Goal: Use online tool/utility: Utilize a website feature to perform a specific function

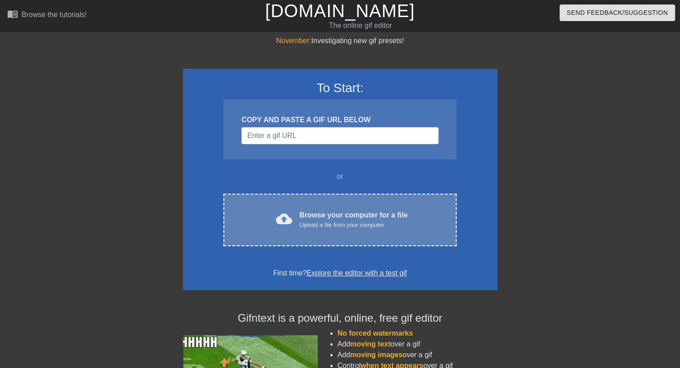
click at [325, 216] on div "Browse your computer for a file Upload a file from your computer" at bounding box center [354, 220] width 108 height 20
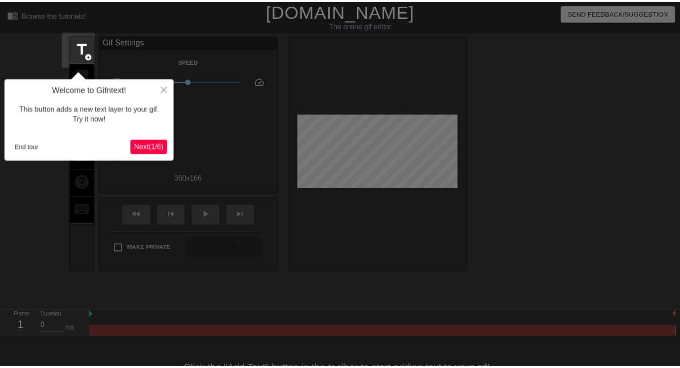
scroll to position [22, 0]
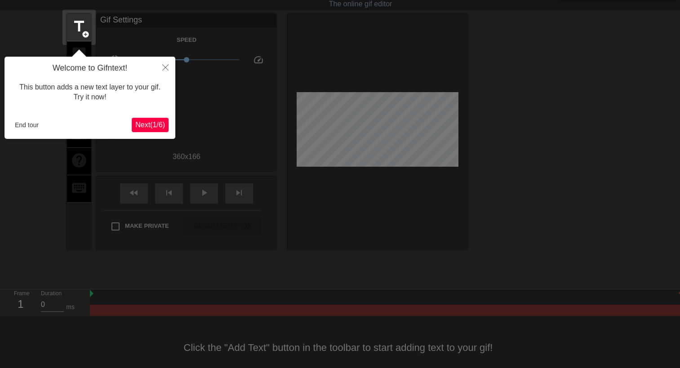
click at [150, 126] on span "Next ( 1 / 6 )" at bounding box center [150, 125] width 30 height 8
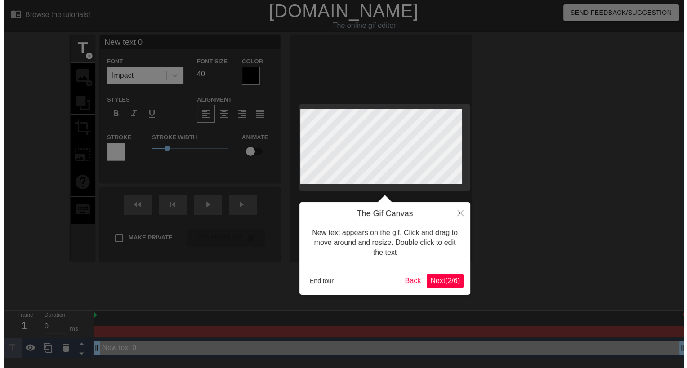
scroll to position [0, 0]
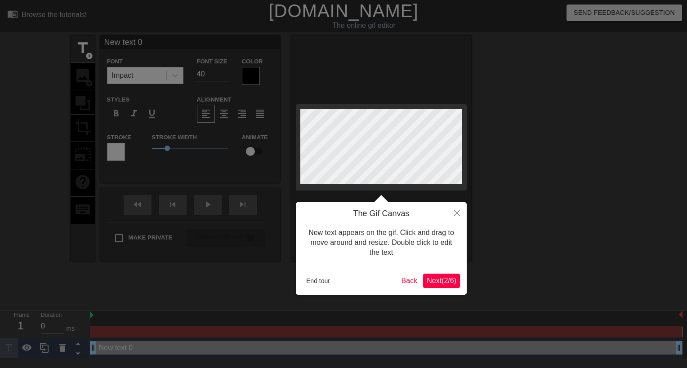
click at [441, 282] on span "Next ( 2 / 6 )" at bounding box center [442, 281] width 30 height 8
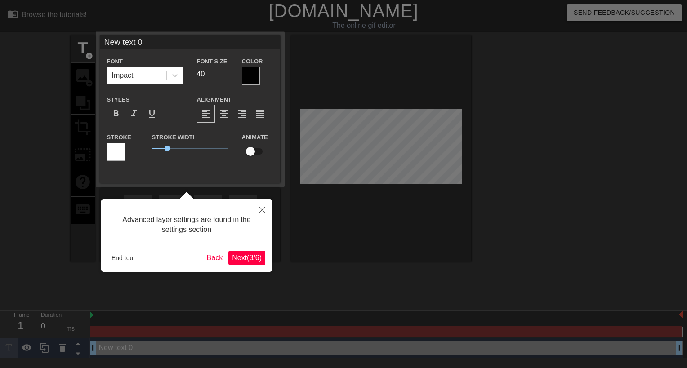
click at [255, 259] on span "Next ( 3 / 6 )" at bounding box center [247, 258] width 30 height 8
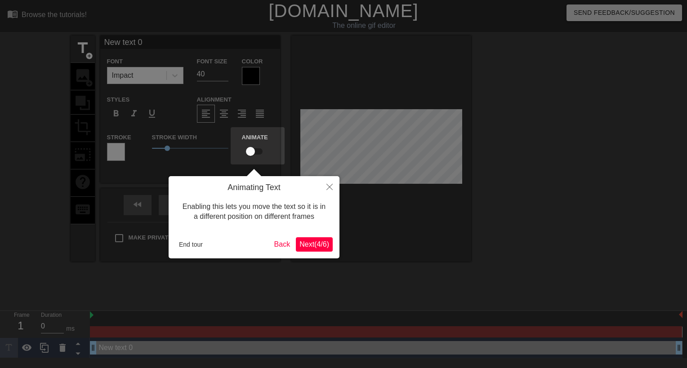
click at [314, 239] on button "Next ( 4 / 6 )" at bounding box center [314, 244] width 37 height 14
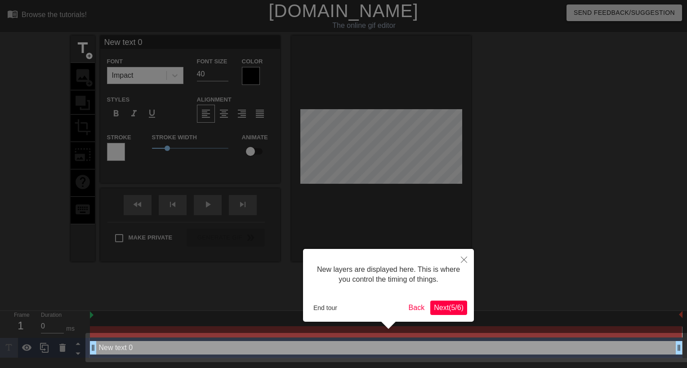
click at [443, 309] on span "Next ( 5 / 6 )" at bounding box center [449, 308] width 30 height 8
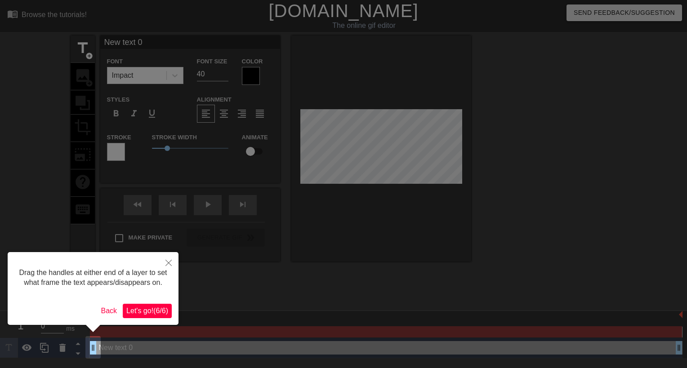
click at [147, 313] on span "Let's go! ( 6 / 6 )" at bounding box center [147, 311] width 42 height 8
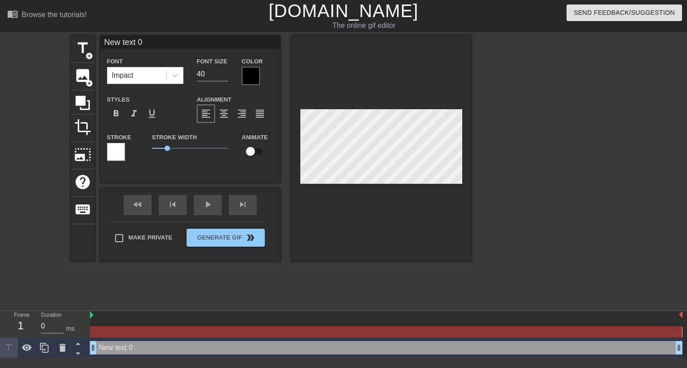
scroll to position [1, 2]
type input "B"
type textarea "B"
type input "BA"
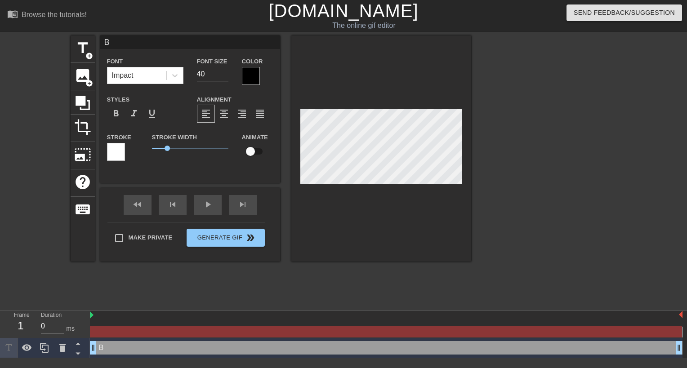
type textarea "BA"
type input "BAN"
type textarea "BAN"
type input "BANA"
type textarea "BANA"
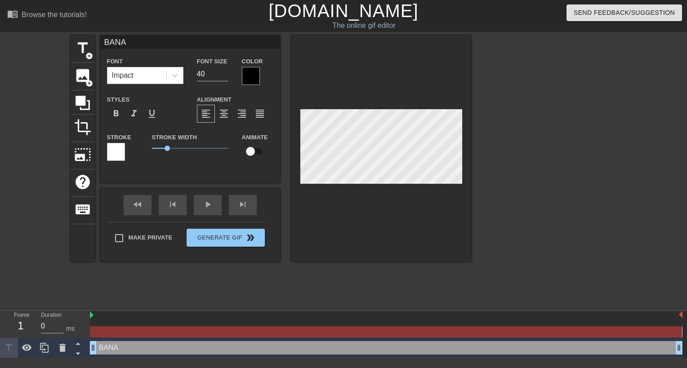
type input "[MEDICAL_DATA]"
type textarea "[MEDICAL_DATA]"
type input "BANANZ"
type textarea "BANANZ"
type input "BANANZA"
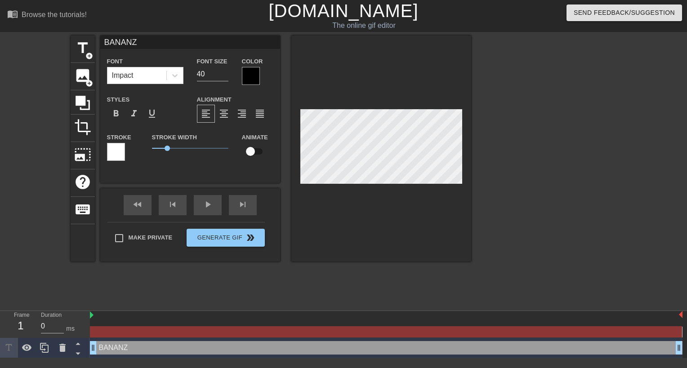
type textarea "BANANZA"
type input "BANANZAA"
type textarea "BANANZAA"
type input "BANANZAAA"
type textarea "BANANZAAA"
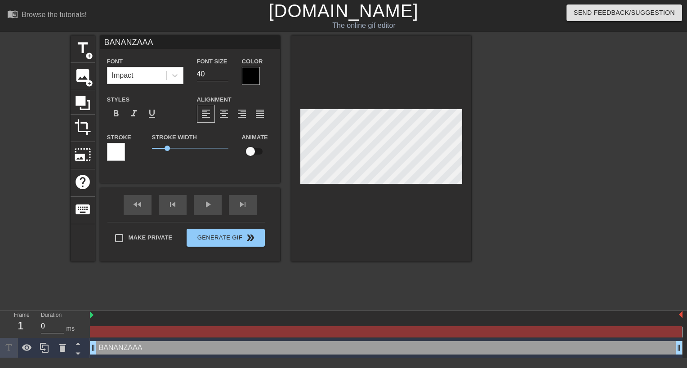
type input "BANANZAAAA"
type textarea "BANANZAAAA"
type input "BANANZAAAAA"
type textarea "BANANZAAAAA"
type input "BANANZAAAAAA"
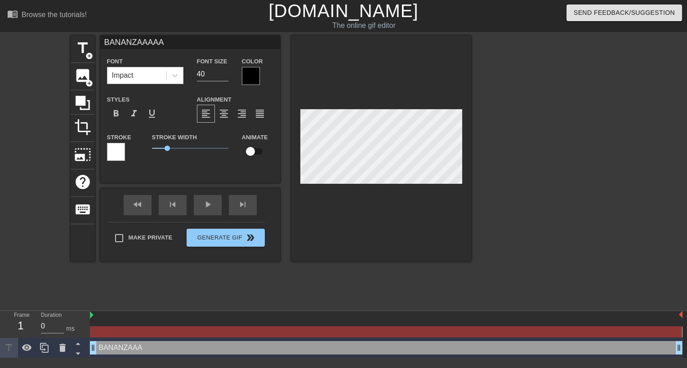
type textarea "BANANZAAAAAA"
type input "BANANZAAAAAAA"
type textarea "BANANZAAAAAAA"
type input "BANANZAAAAAAAA"
type textarea "BANANZAAAAAAAA"
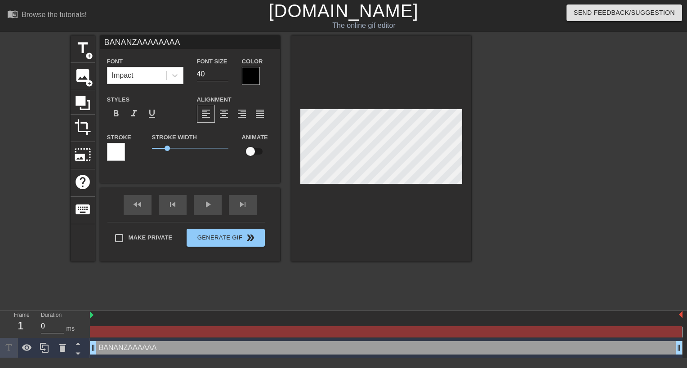
type input "BANANZAAAAAAAAA"
type textarea "BANANZAAAAAAAAA"
type input "BANANZAAAAAAAAAA"
type textarea "BANANZAAAAAAAAAA"
type input "BANANZAAAAAAAAAAA"
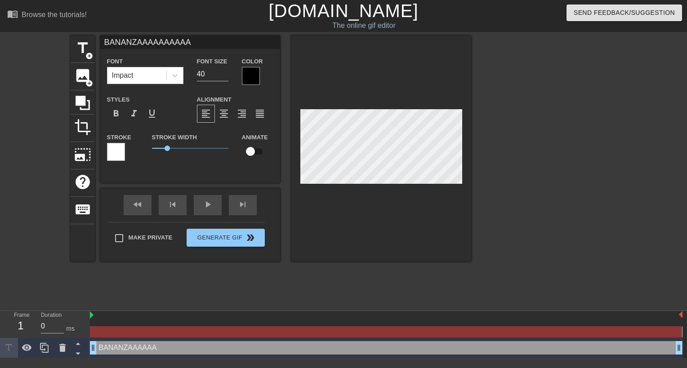
type textarea "BANANZAAAAAAAAAAA"
type input "BANANZAAAAAAAAAAAA"
type textarea "BANANZAAAAAAAAAAAA"
type input "BANANZAAAAAAAAAAAAA"
type textarea "BANANZAAAAAAAAAAAAAA"
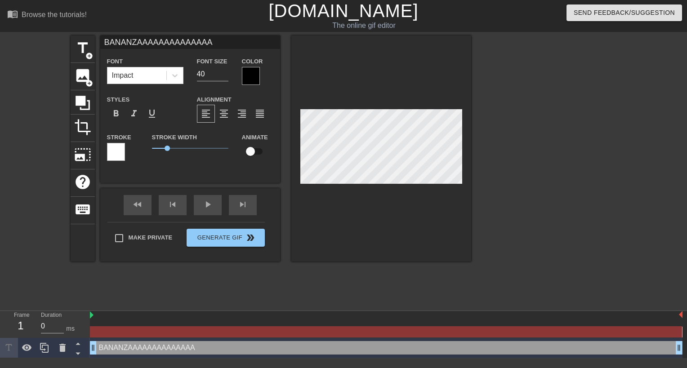
type input "BANANZAAAAAAAAAAAAAAA"
type textarea "BANANZAAAAAAAAAAAAAAA"
click at [120, 236] on div "Make Private Generate Gif double_arrow" at bounding box center [185, 240] width 157 height 36
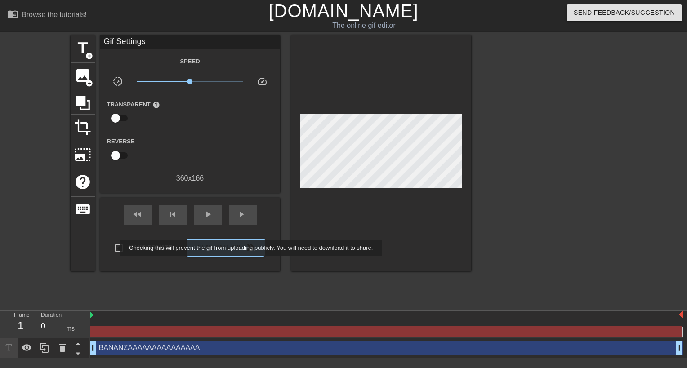
click at [114, 249] on input "Make Private" at bounding box center [119, 248] width 19 height 19
checkbox input "true"
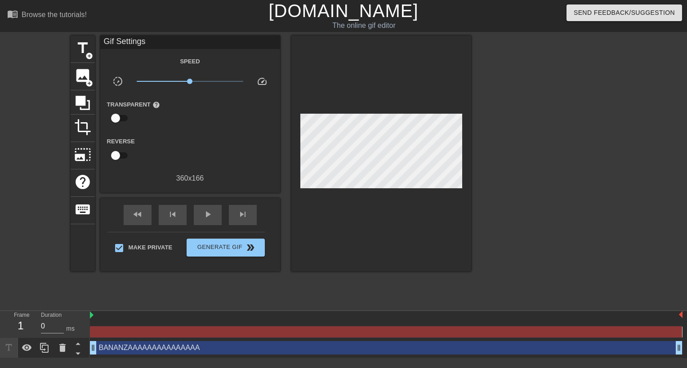
drag, startPoint x: 94, startPoint y: 348, endPoint x: 133, endPoint y: 348, distance: 39.6
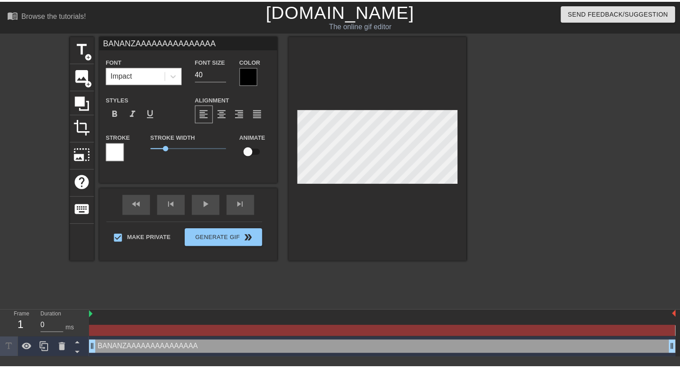
scroll to position [1, 1]
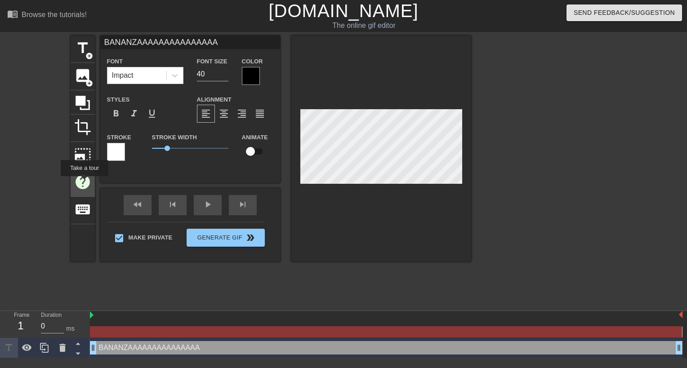
click at [84, 183] on span "help" at bounding box center [82, 182] width 17 height 17
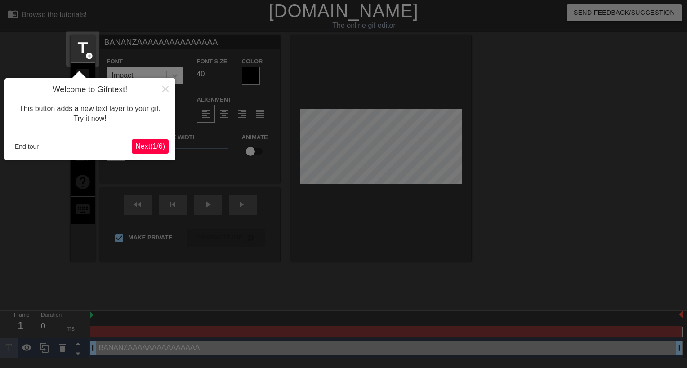
click at [149, 147] on span "Next ( 1 / 6 )" at bounding box center [150, 147] width 30 height 8
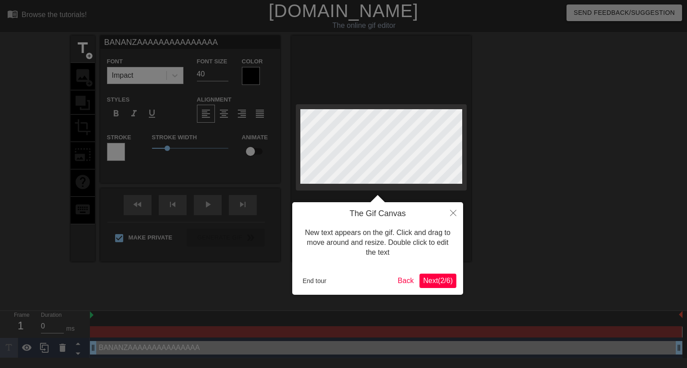
click at [437, 283] on span "Next ( 2 / 6 )" at bounding box center [438, 281] width 30 height 8
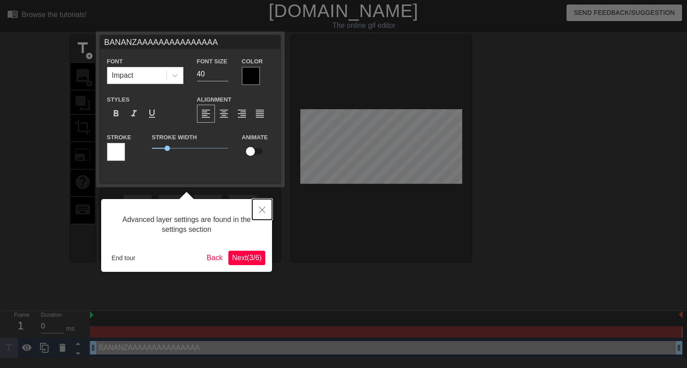
click at [263, 210] on icon "Close" at bounding box center [262, 210] width 6 height 6
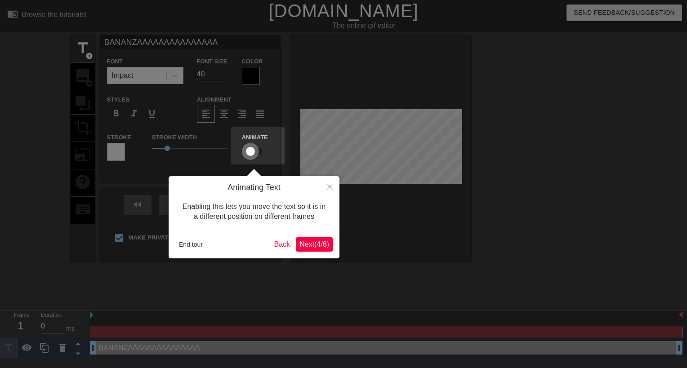
click at [250, 152] on input "checkbox" at bounding box center [250, 151] width 51 height 17
click at [308, 245] on span "Next ( 4 / 6 )" at bounding box center [315, 245] width 30 height 8
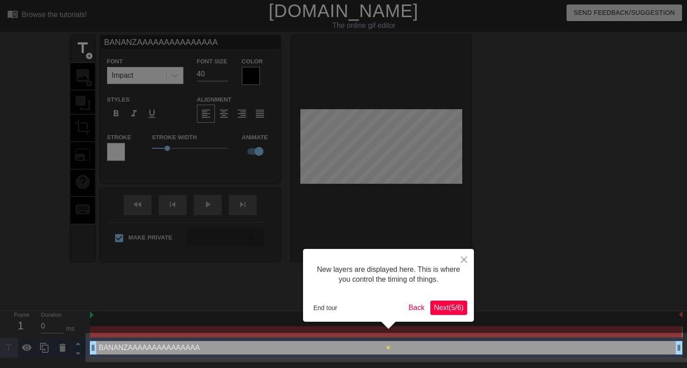
click at [452, 314] on button "Next ( 5 / 6 )" at bounding box center [448, 308] width 37 height 14
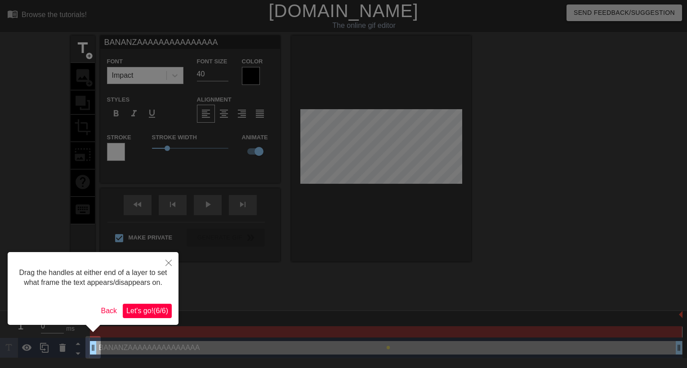
click at [148, 312] on span "Let's go! ( 6 / 6 )" at bounding box center [147, 311] width 42 height 8
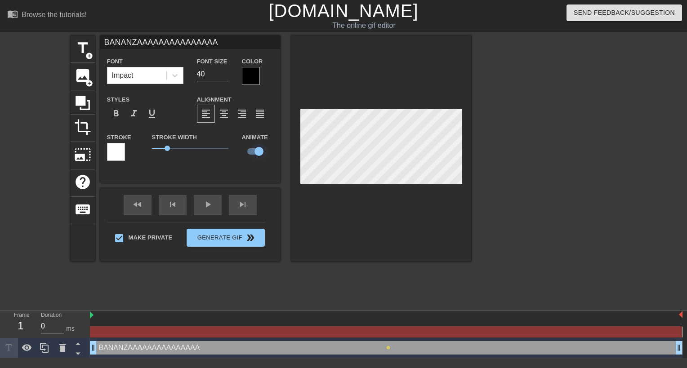
click at [259, 150] on input "checkbox" at bounding box center [258, 151] width 51 height 17
click at [259, 150] on input "checkbox" at bounding box center [250, 151] width 51 height 17
checkbox input "true"
drag, startPoint x: 92, startPoint y: 348, endPoint x: 160, endPoint y: 344, distance: 68.5
drag, startPoint x: 94, startPoint y: 350, endPoint x: 118, endPoint y: 349, distance: 23.4
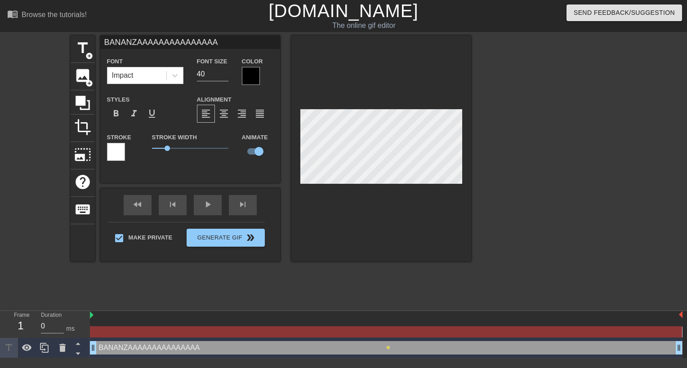
drag, startPoint x: 680, startPoint y: 346, endPoint x: 574, endPoint y: 352, distance: 106.8
click at [369, 352] on div "BANANZAAAAAAAAAAAAAAA drag_handle drag_handle" at bounding box center [386, 347] width 593 height 13
click at [45, 348] on icon at bounding box center [44, 348] width 11 height 11
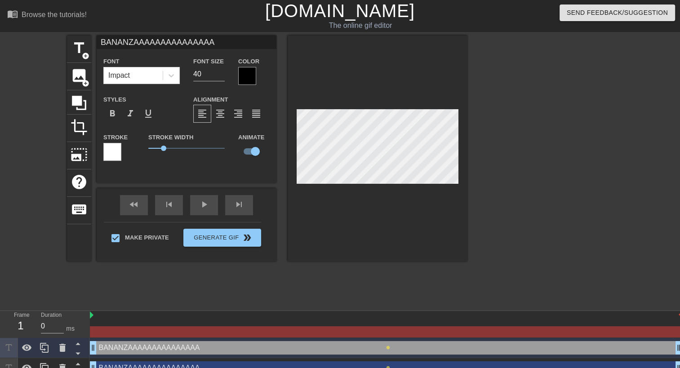
drag, startPoint x: 678, startPoint y: 349, endPoint x: 511, endPoint y: 339, distance: 167.1
click at [511, 339] on div "BANANZAAAAAAAAAAAAAAA drag_handle drag_handle lens" at bounding box center [386, 348] width 593 height 20
click at [394, 351] on div "BANANZAAAAAAAAAAAAAAA drag_handle drag_handle" at bounding box center [386, 347] width 593 height 13
click at [385, 345] on div "BANANZAAAAAAAAAAAAAAA drag_handle drag_handle" at bounding box center [386, 347] width 593 height 13
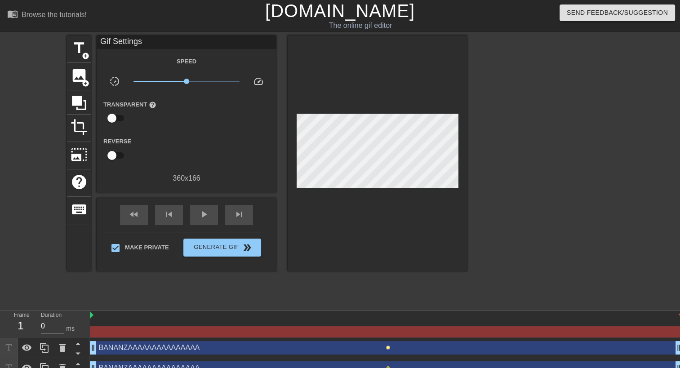
click at [389, 349] on span "lens" at bounding box center [388, 348] width 4 height 4
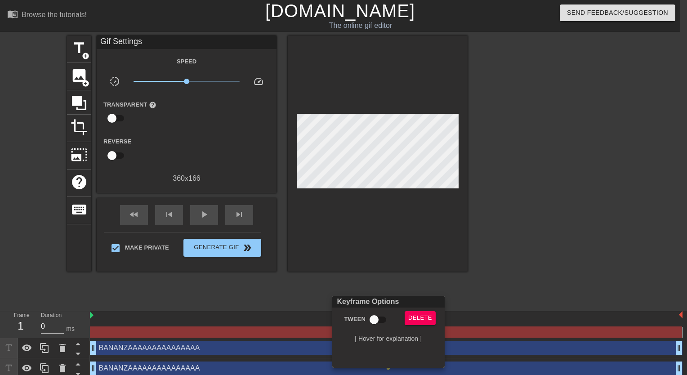
click at [471, 358] on div at bounding box center [343, 187] width 687 height 375
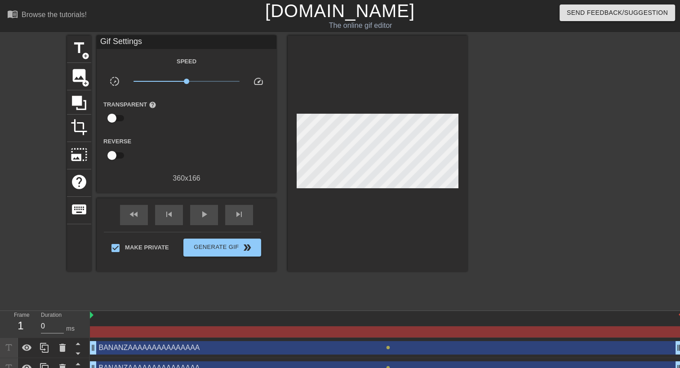
click at [466, 366] on div "BANANZAAAAAAAAAAAAAAA drag_handle drag_handle" at bounding box center [386, 368] width 593 height 13
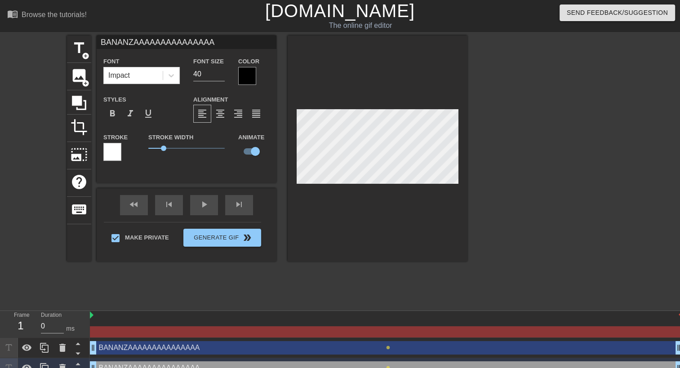
scroll to position [12, 0]
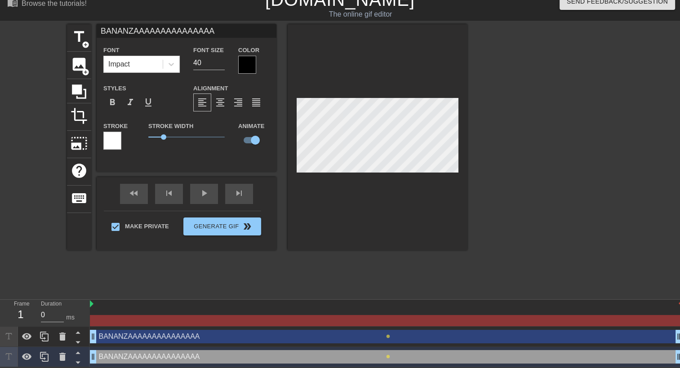
click at [337, 339] on div "BANANZAAAAAAAAAAAAAAA drag_handle drag_handle" at bounding box center [386, 336] width 593 height 13
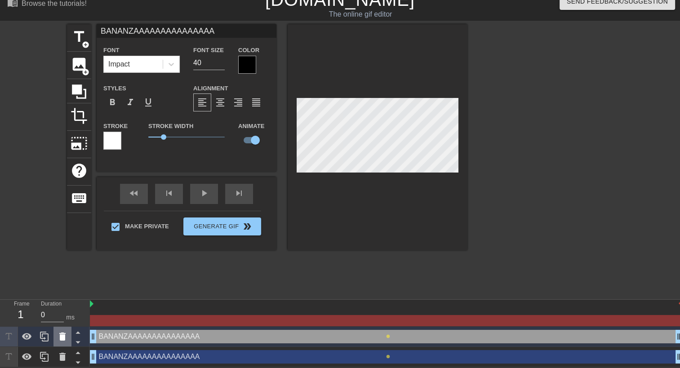
click at [58, 339] on icon at bounding box center [62, 336] width 11 height 11
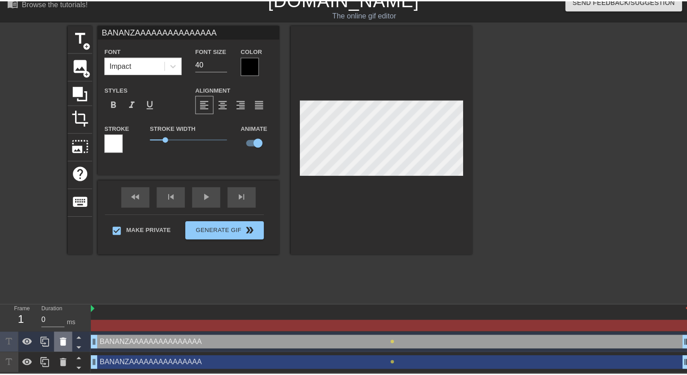
scroll to position [5, 0]
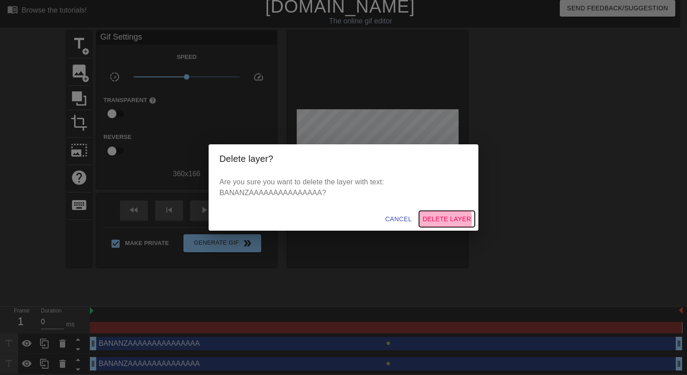
click at [443, 220] on span "Delete Layer" at bounding box center [447, 219] width 49 height 11
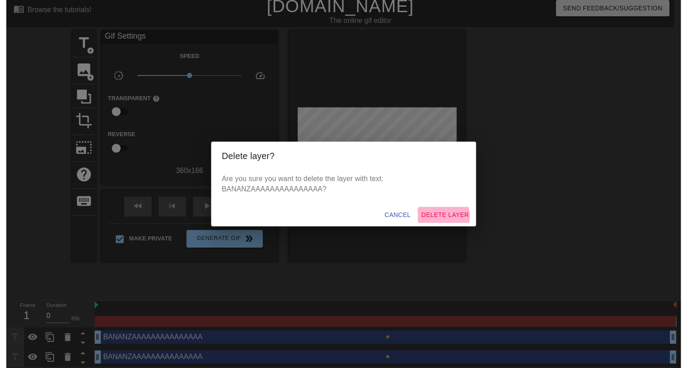
scroll to position [0, 0]
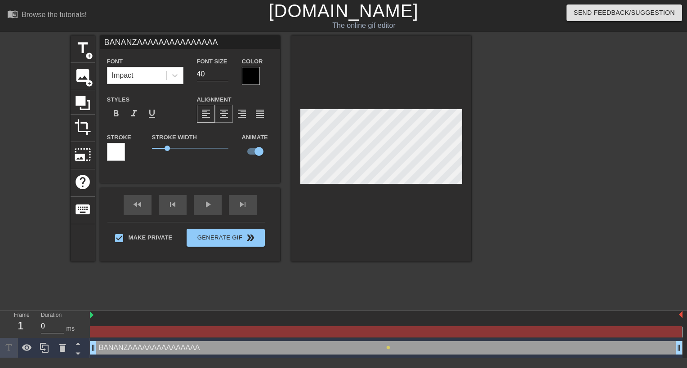
click at [226, 109] on span "format_align_center" at bounding box center [224, 113] width 11 height 11
click at [207, 114] on span "format_align_left" at bounding box center [206, 113] width 11 height 11
click at [123, 331] on div at bounding box center [386, 332] width 592 height 11
click at [114, 320] on div at bounding box center [386, 325] width 593 height 11
click at [143, 325] on div at bounding box center [386, 325] width 593 height 11
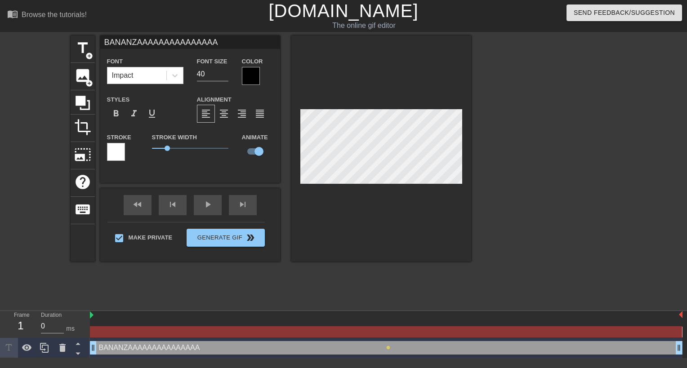
click at [127, 337] on div at bounding box center [386, 332] width 592 height 11
click at [16, 323] on div "1" at bounding box center [20, 326] width 13 height 16
click at [49, 328] on input "0" at bounding box center [52, 326] width 23 height 14
click at [61, 323] on input "1" at bounding box center [52, 326] width 23 height 14
click at [61, 323] on input "2" at bounding box center [52, 326] width 23 height 14
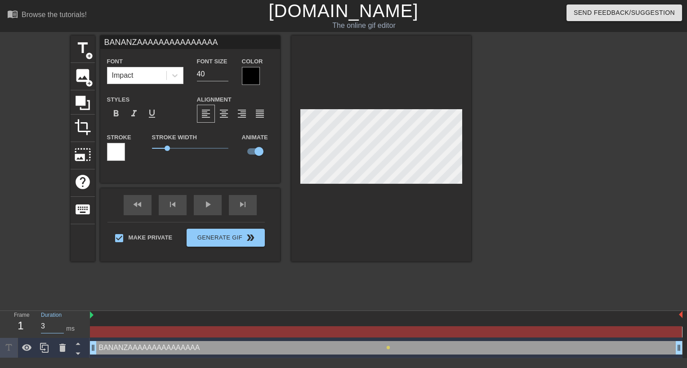
click at [61, 323] on input "3" at bounding box center [52, 326] width 23 height 14
click at [61, 323] on input "4" at bounding box center [52, 326] width 23 height 14
click at [61, 323] on input "5" at bounding box center [52, 326] width 23 height 14
click at [61, 323] on input "6" at bounding box center [52, 326] width 23 height 14
click at [60, 328] on input "-3" at bounding box center [52, 326] width 23 height 14
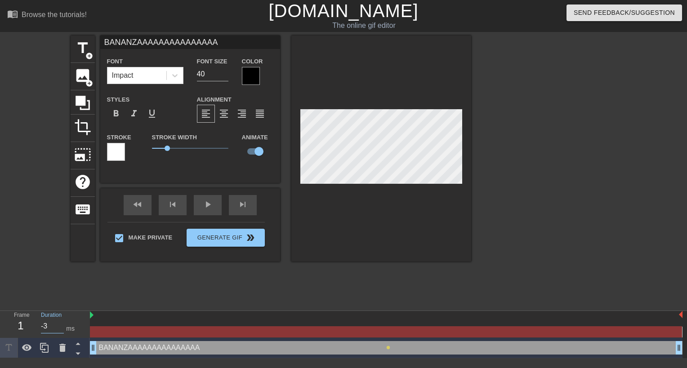
click at [59, 320] on input "-3" at bounding box center [52, 326] width 23 height 14
click at [61, 325] on input "-2" at bounding box center [52, 326] width 23 height 14
click at [61, 325] on input "-1" at bounding box center [52, 326] width 23 height 14
click at [61, 325] on input "0" at bounding box center [52, 326] width 23 height 14
click at [61, 325] on input "18" at bounding box center [52, 326] width 23 height 14
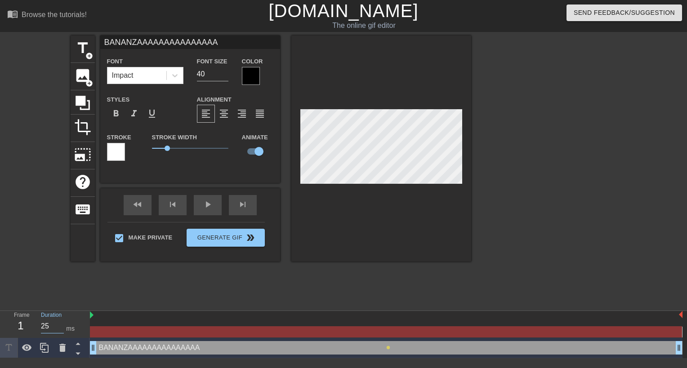
click at [61, 325] on input "25" at bounding box center [52, 326] width 23 height 14
click at [61, 325] on input "26" at bounding box center [52, 326] width 23 height 14
click at [61, 331] on input "26" at bounding box center [52, 326] width 23 height 14
click at [59, 325] on input "27" at bounding box center [52, 326] width 23 height 14
click at [61, 330] on input "26" at bounding box center [52, 326] width 23 height 14
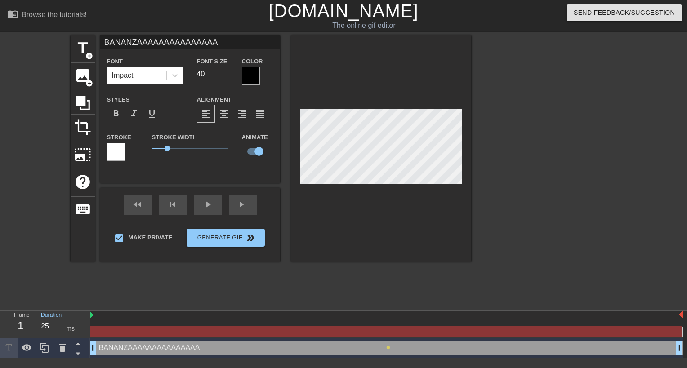
click at [61, 330] on input "25" at bounding box center [52, 326] width 23 height 14
click at [61, 330] on input "24" at bounding box center [52, 326] width 23 height 14
click at [61, 330] on input "23" at bounding box center [52, 326] width 23 height 14
click at [61, 330] on input "22" at bounding box center [52, 326] width 23 height 14
click at [61, 330] on input "21" at bounding box center [52, 326] width 23 height 14
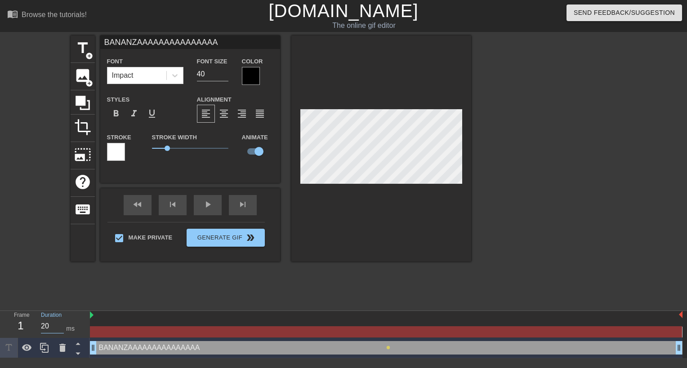
click at [61, 330] on input "20" at bounding box center [52, 326] width 23 height 14
click at [59, 328] on input "12" at bounding box center [52, 326] width 23 height 14
click at [59, 328] on input "11" at bounding box center [52, 326] width 23 height 14
type input "10"
click at [59, 328] on input "10" at bounding box center [52, 326] width 23 height 14
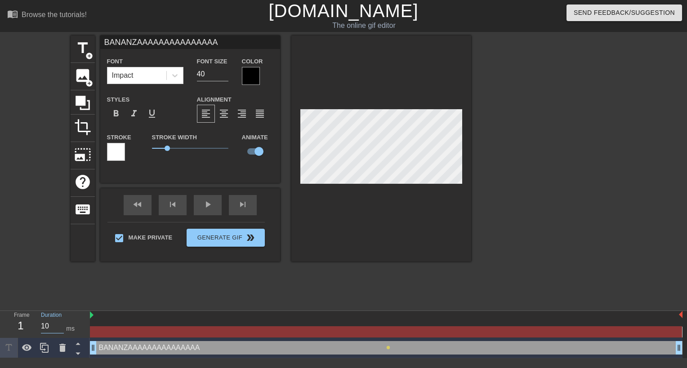
click at [116, 299] on div "title add_circle image add_circle crop photo_size_select_large help keyboard BA…" at bounding box center [271, 171] width 401 height 270
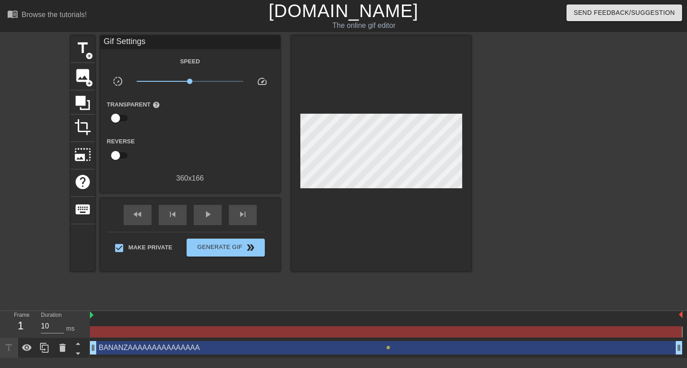
drag, startPoint x: 680, startPoint y: 349, endPoint x: 495, endPoint y: 346, distance: 184.9
click at [385, 346] on div "BANANZAAAAAAAAAAAAAAA drag_handle drag_handle" at bounding box center [386, 347] width 593 height 13
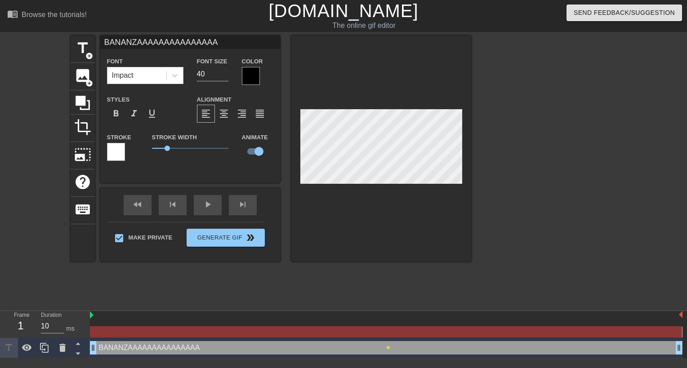
click at [388, 326] on div at bounding box center [386, 325] width 593 height 11
click at [385, 332] on div at bounding box center [386, 332] width 592 height 11
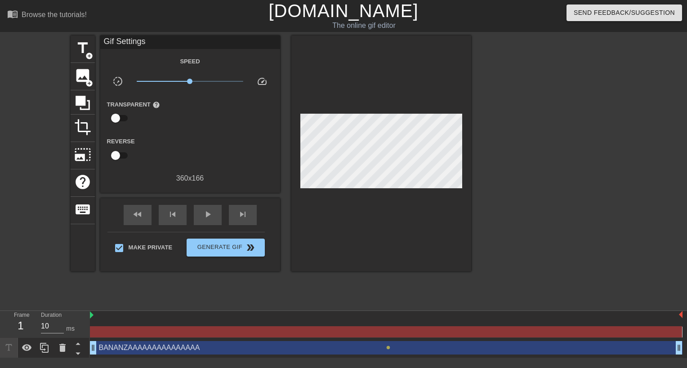
click at [335, 358] on html "menu_book Browse the tutorials! [DOMAIN_NAME] The online gif editor Send Feedba…" at bounding box center [343, 179] width 687 height 358
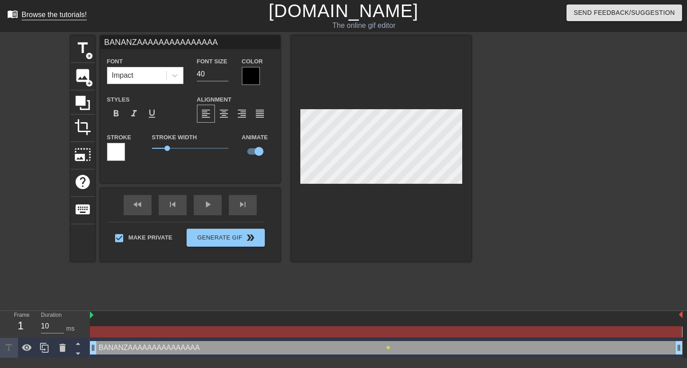
click at [36, 17] on div "Browse the tutorials!" at bounding box center [54, 15] width 65 height 8
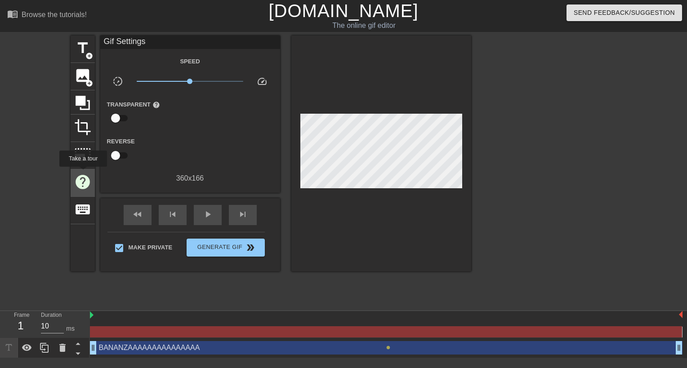
click at [83, 174] on span "help" at bounding box center [82, 182] width 17 height 17
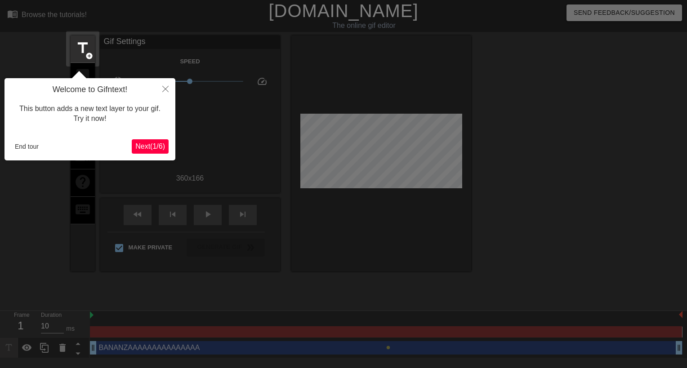
click at [152, 147] on span "Next ( 1 / 6 )" at bounding box center [150, 147] width 30 height 8
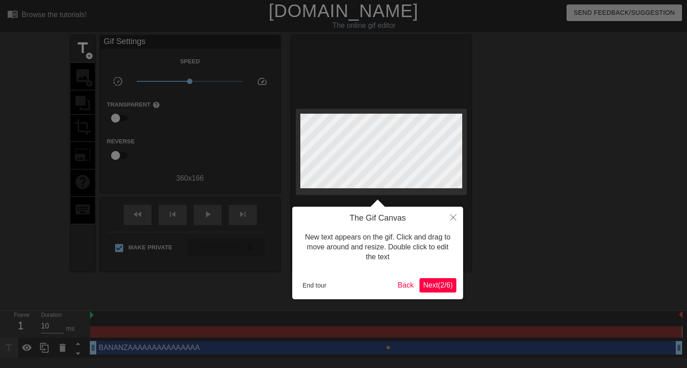
click at [442, 287] on span "Next ( 2 / 6 )" at bounding box center [438, 286] width 30 height 8
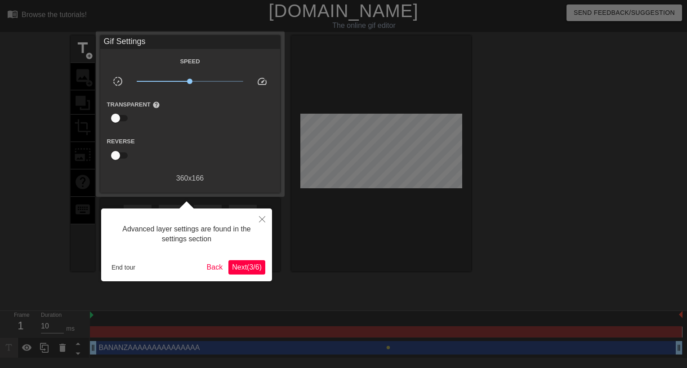
click at [241, 271] on span "Next ( 3 / 6 )" at bounding box center [247, 268] width 30 height 8
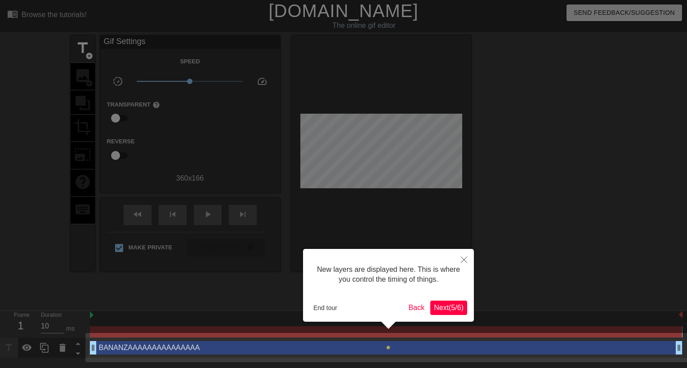
click at [451, 308] on span "Next ( 5 / 6 )" at bounding box center [449, 308] width 30 height 8
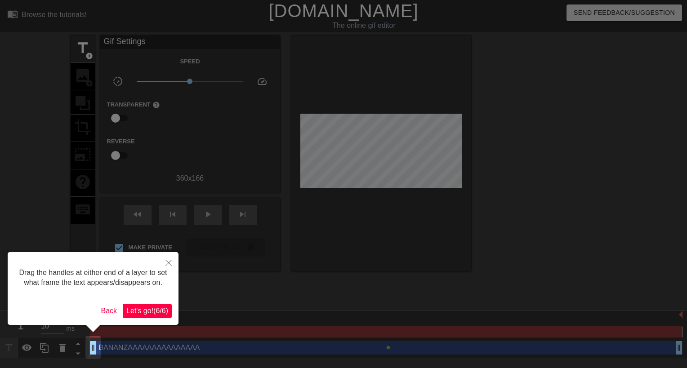
click at [147, 309] on span "Let's go! ( 6 / 6 )" at bounding box center [147, 311] width 42 height 8
